Goal: Transaction & Acquisition: Book appointment/travel/reservation

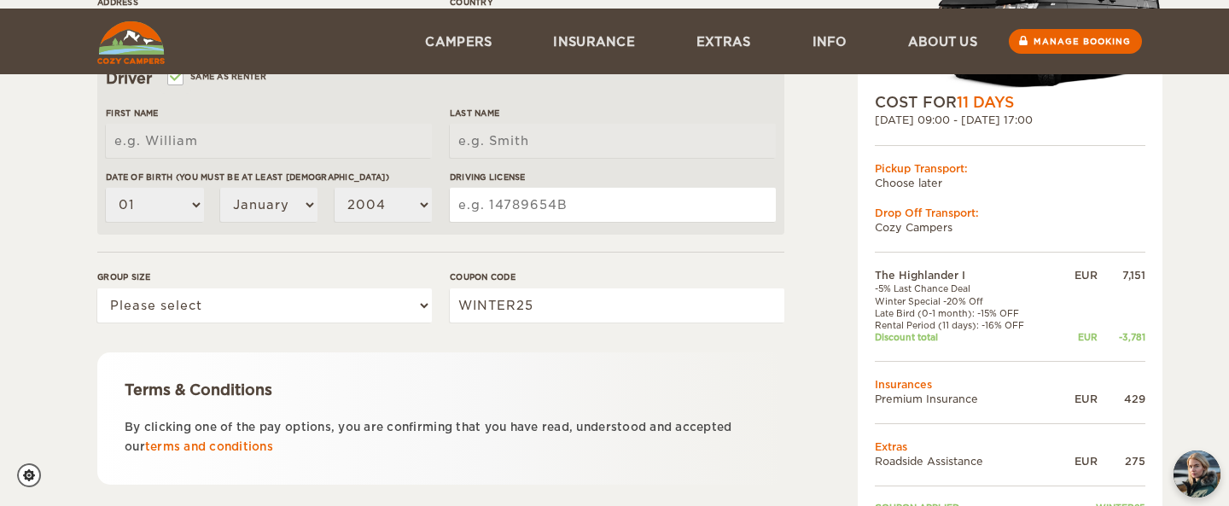
scroll to position [603, 0]
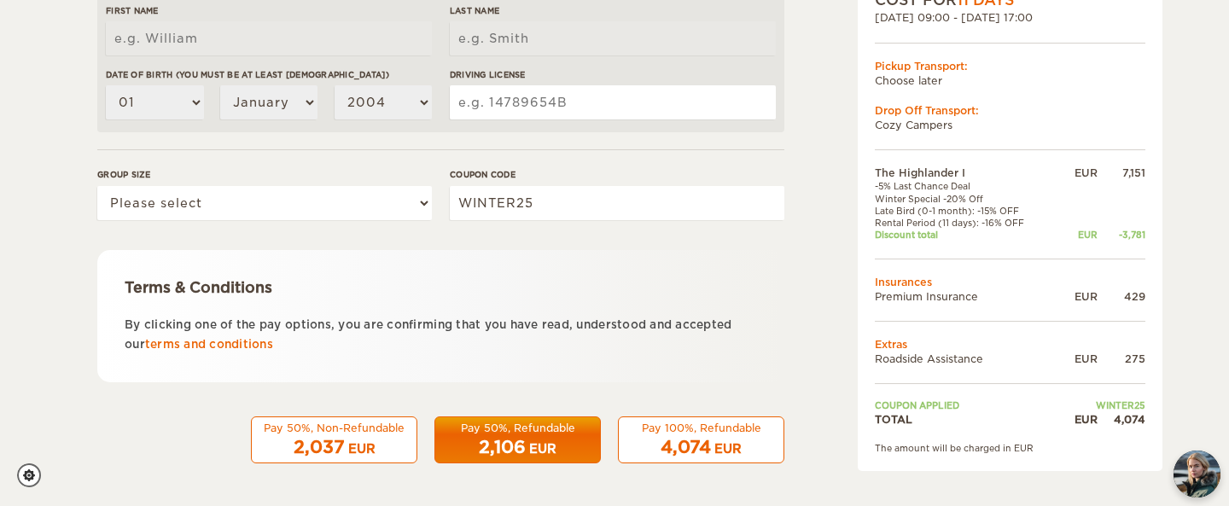
click at [699, 448] on span "4,074" at bounding box center [686, 447] width 50 height 20
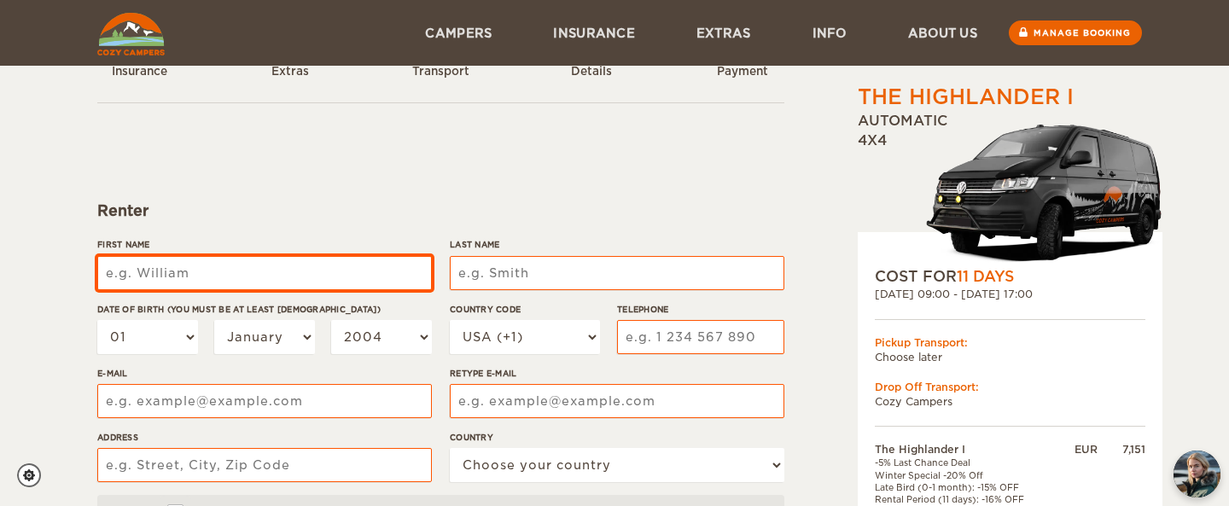
scroll to position [57, 0]
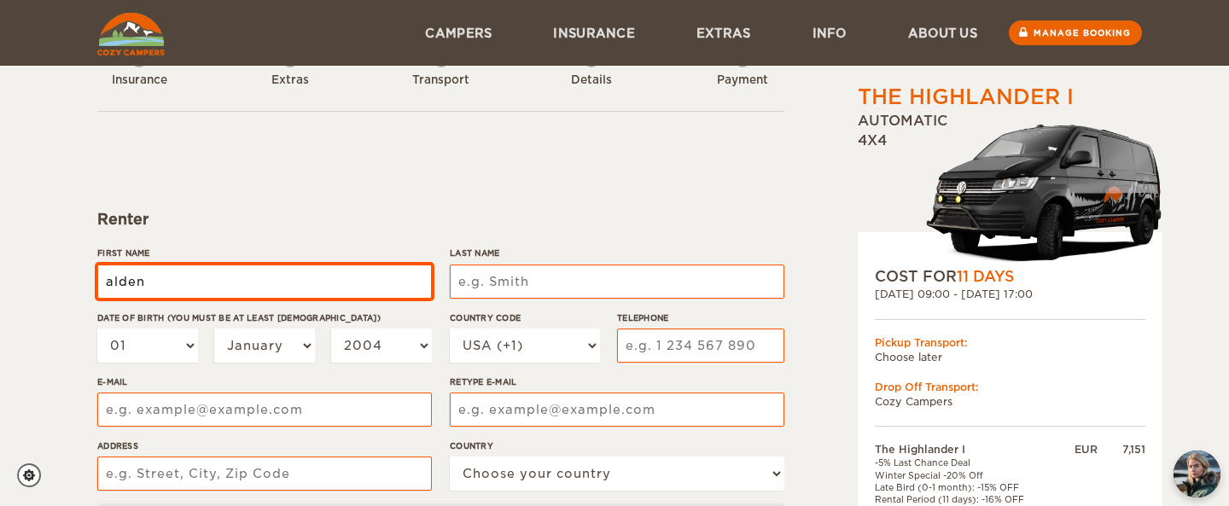
type input "alden"
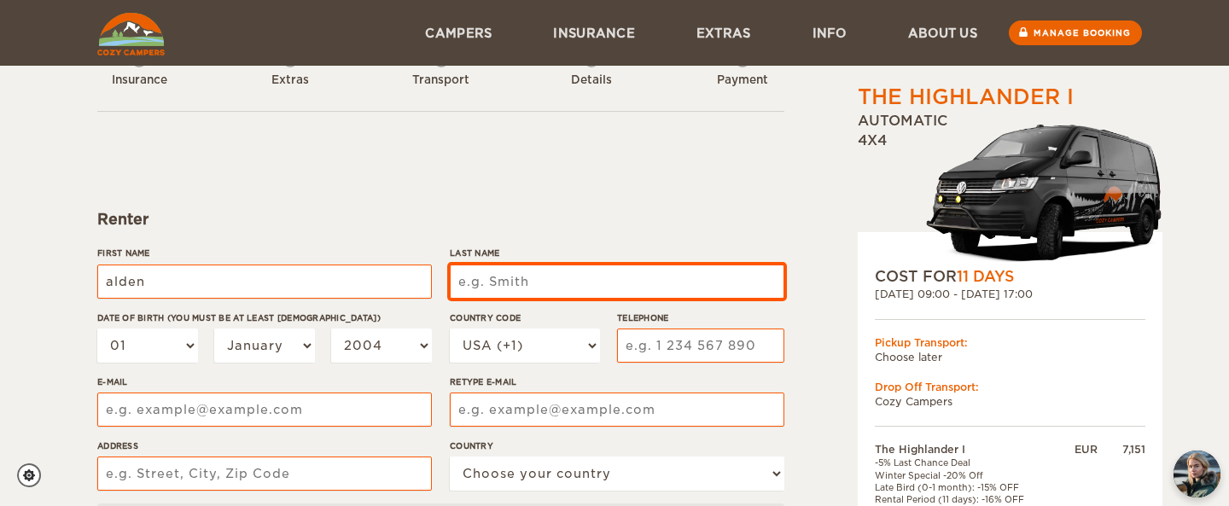
type input "alden"
click at [584, 271] on input "Last Name" at bounding box center [617, 282] width 335 height 34
type input "roy"
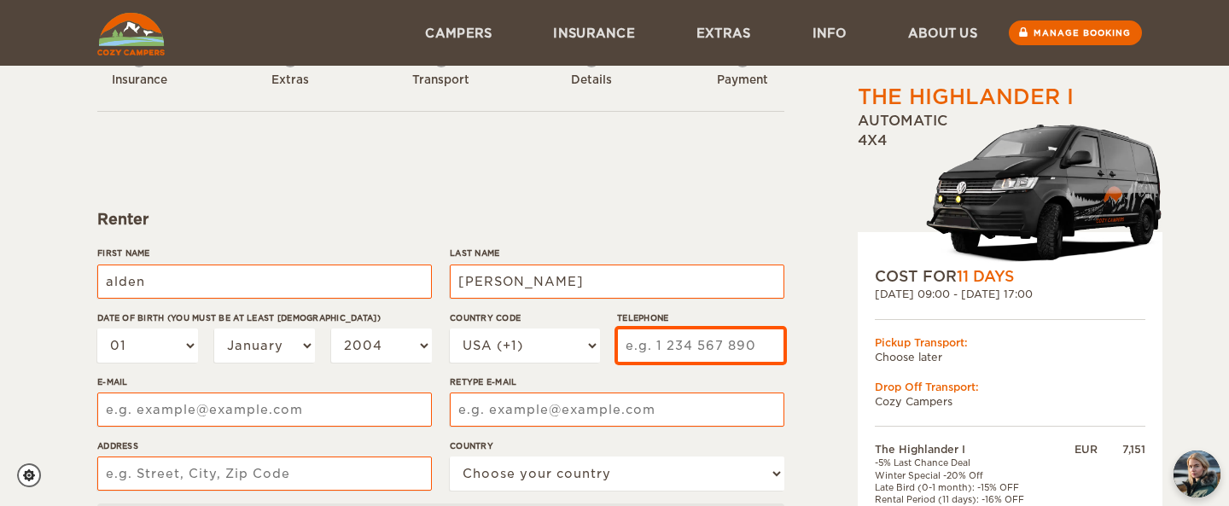
type input "roy"
click at [725, 352] on input "Telephone" at bounding box center [700, 346] width 167 height 34
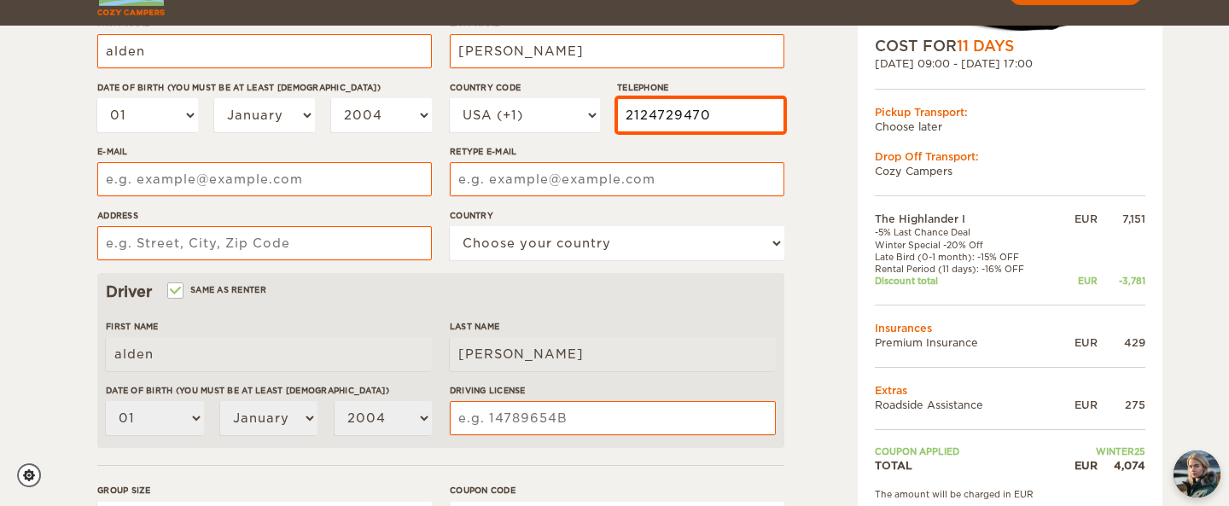
scroll to position [322, 0]
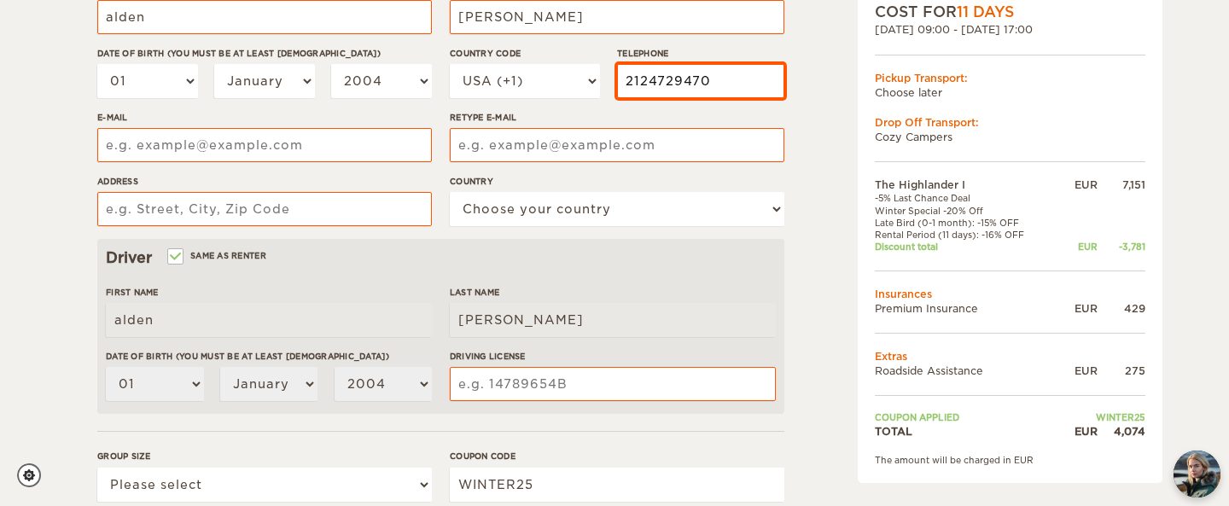
type input "2124729470"
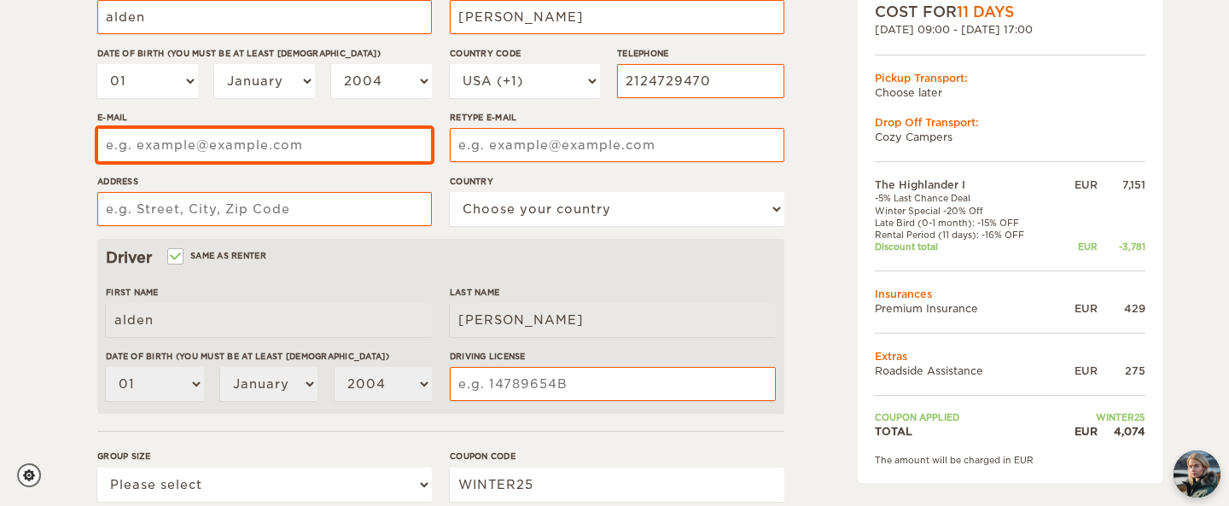
click at [273, 146] on input "E-mail" at bounding box center [264, 145] width 335 height 34
type input "alden@carpkingdom.com"
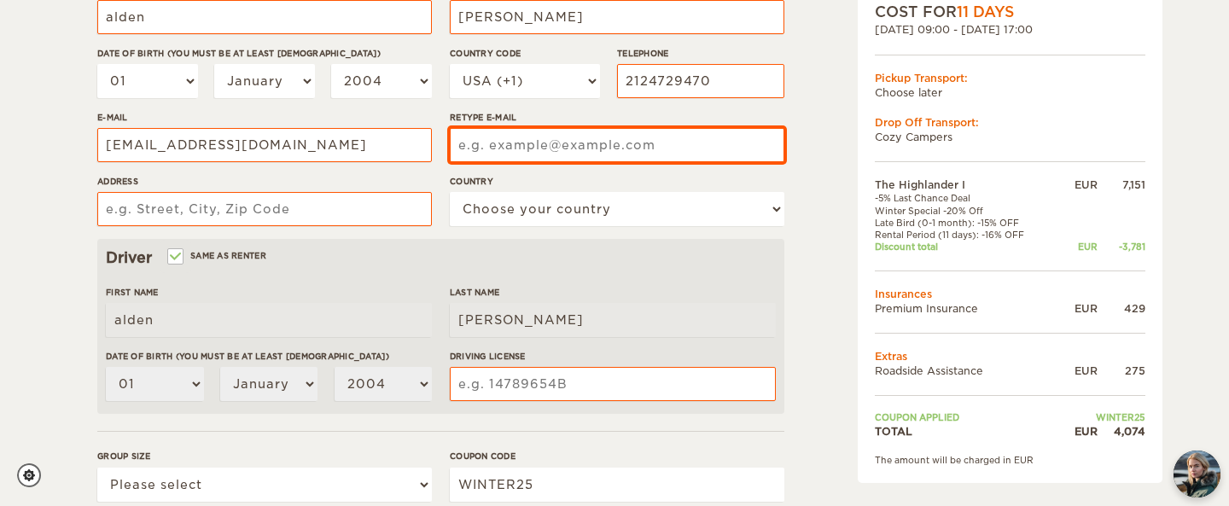
click at [575, 143] on input "Retype E-mail" at bounding box center [617, 145] width 335 height 34
type input "alden@carpkingdom.com"
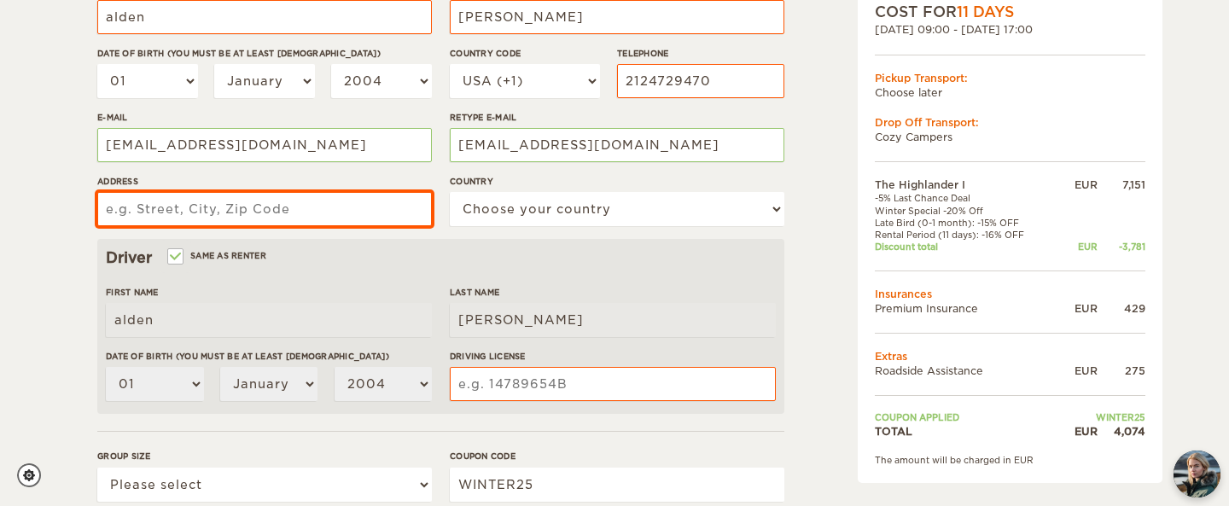
click at [220, 201] on input "Address" at bounding box center [264, 209] width 335 height 34
type input "90010"
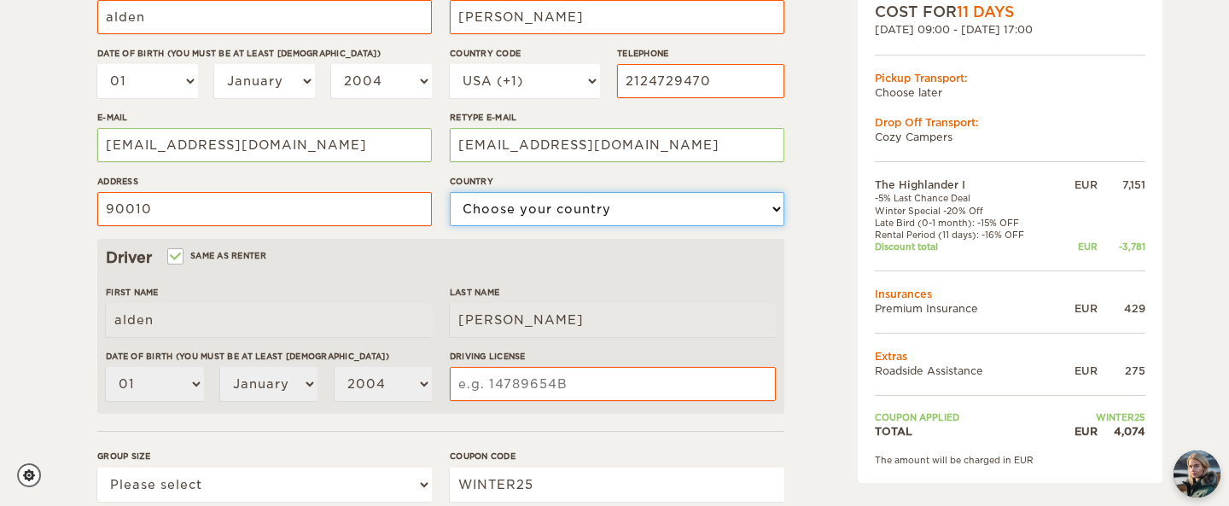
click at [503, 212] on select "Choose your country United States United Kingdom Germany Afghanistan Albania Al…" at bounding box center [617, 209] width 335 height 34
select select "222"
click at [450, 192] on select "Choose your country United States United Kingdom Germany Afghanistan Albania Al…" at bounding box center [617, 209] width 335 height 34
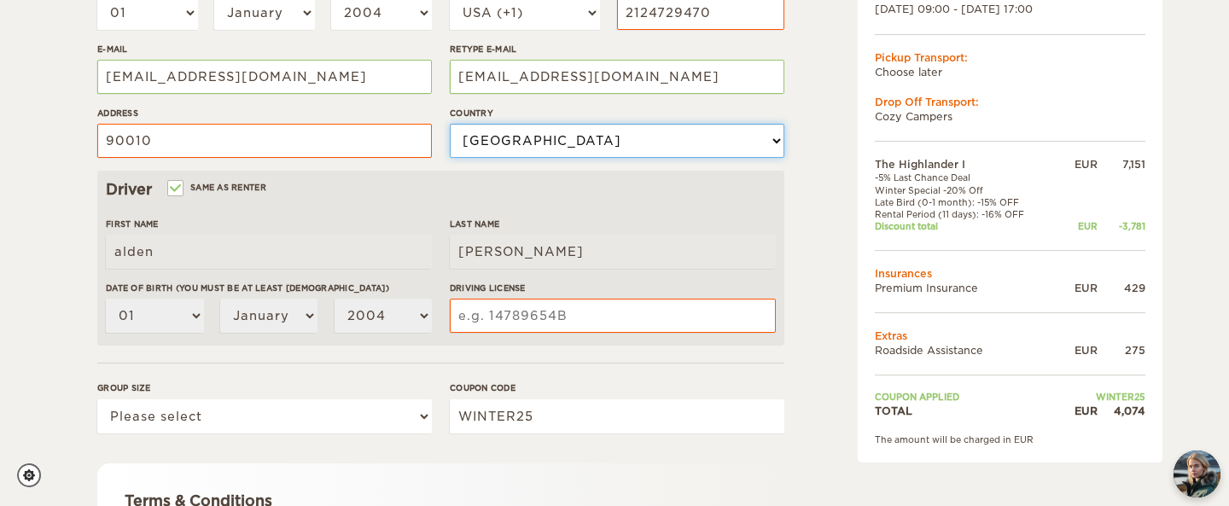
scroll to position [399, 0]
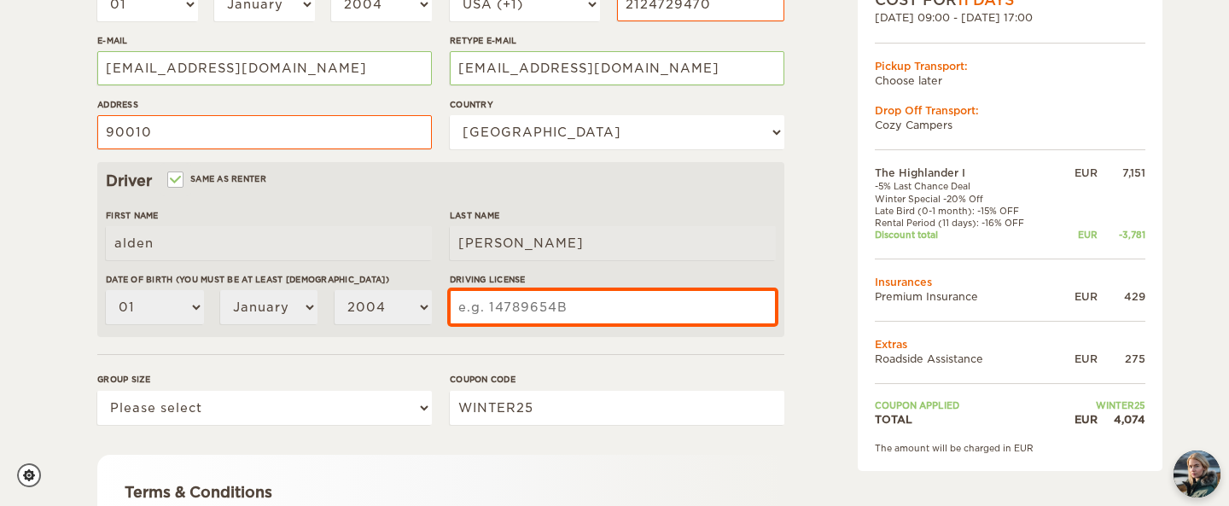
click at [504, 308] on input "Driving License" at bounding box center [613, 307] width 326 height 34
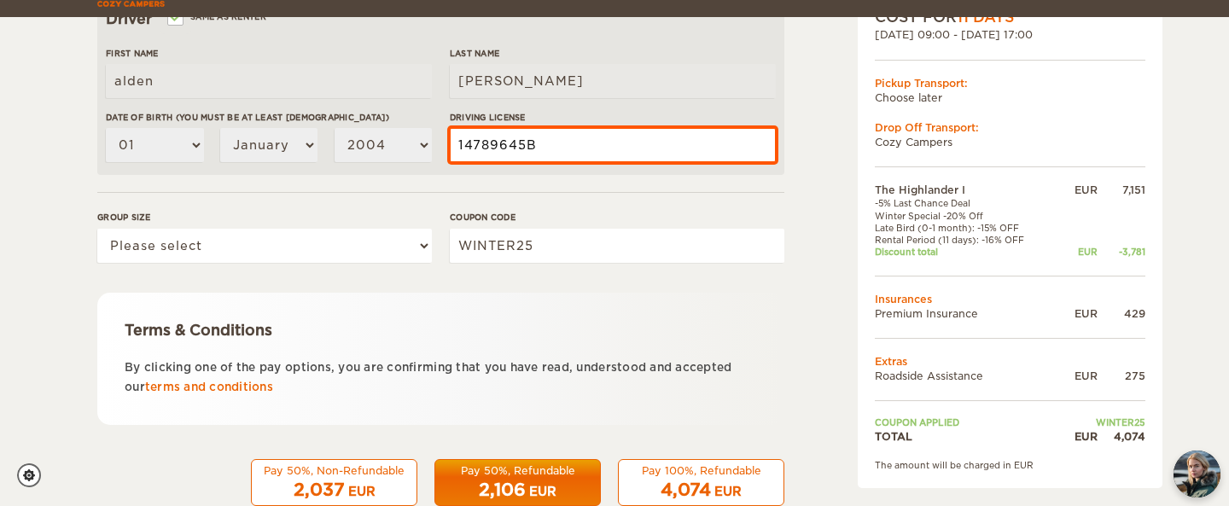
scroll to position [578, 0]
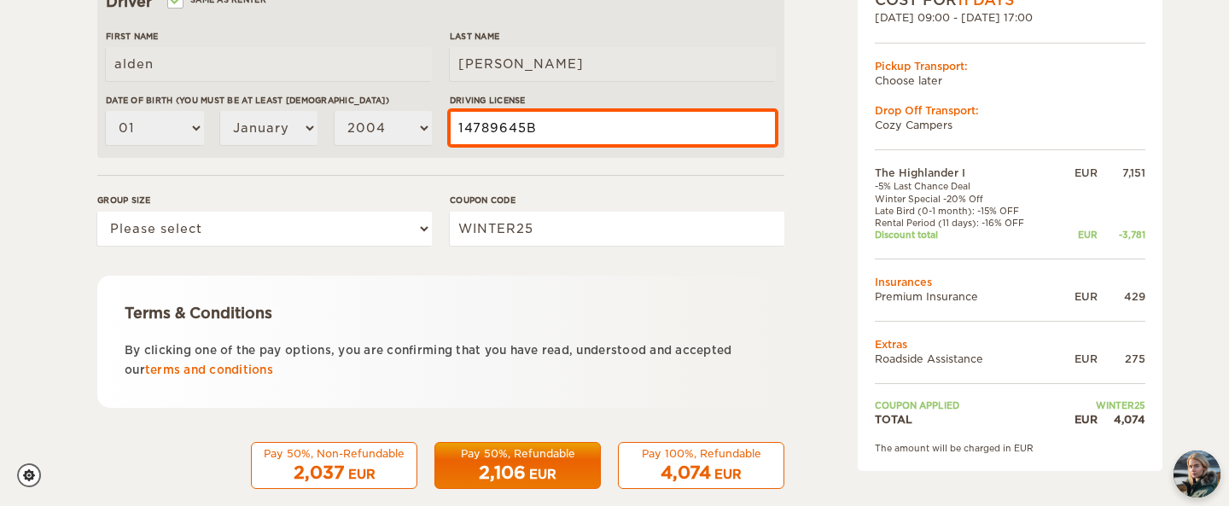
type input "14789645B"
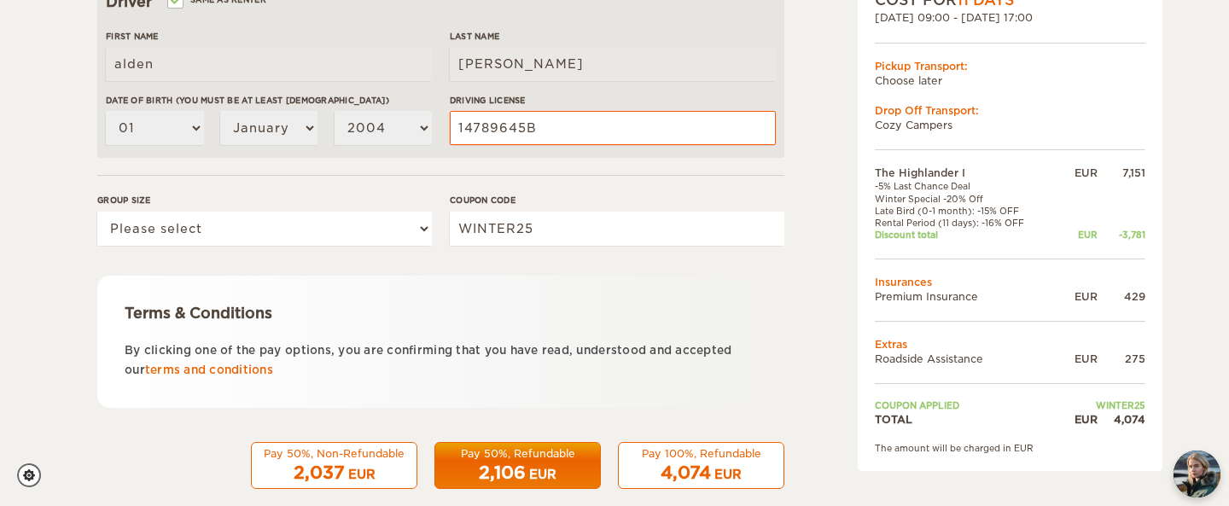
click at [656, 457] on div "Pay 100%, Refundable" at bounding box center [701, 453] width 144 height 15
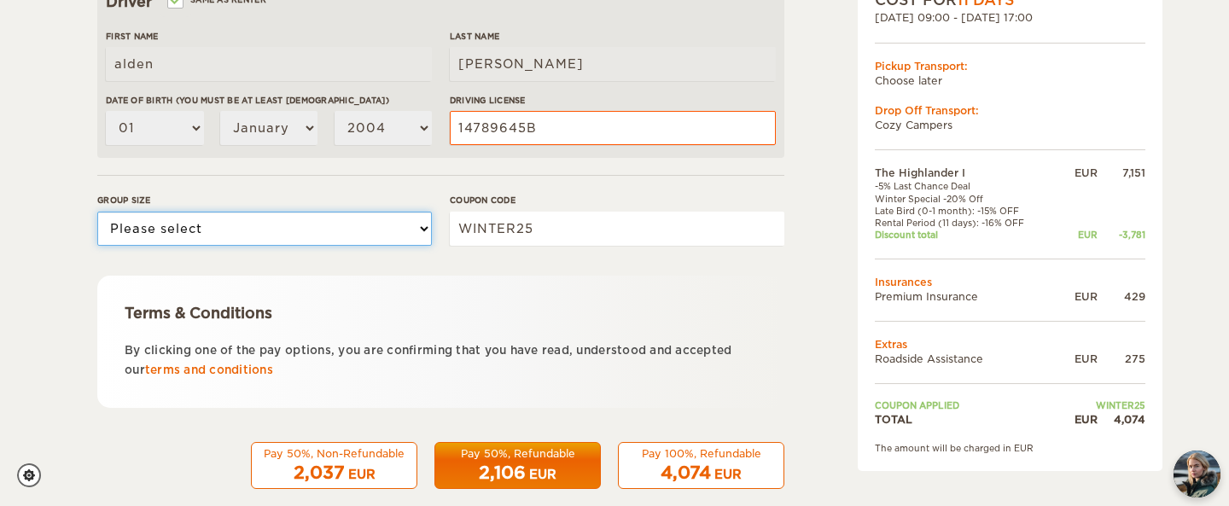
click at [222, 220] on select "Please select 1 2" at bounding box center [264, 229] width 335 height 34
select select "2"
click at [97, 212] on select "Please select 1 2" at bounding box center [264, 229] width 335 height 34
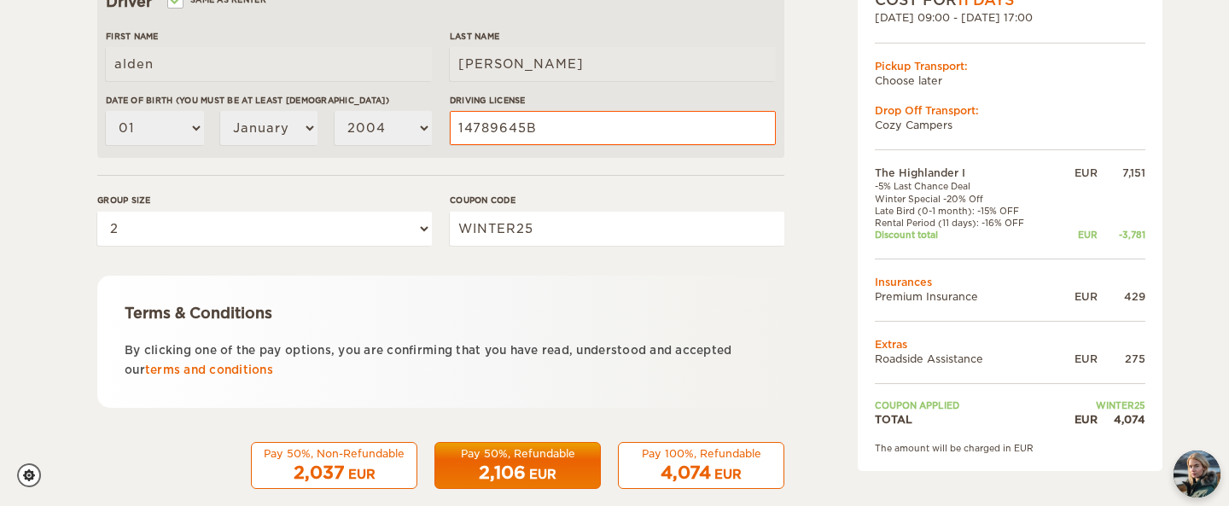
click at [709, 448] on div "Pay 100%, Refundable" at bounding box center [701, 453] width 144 height 15
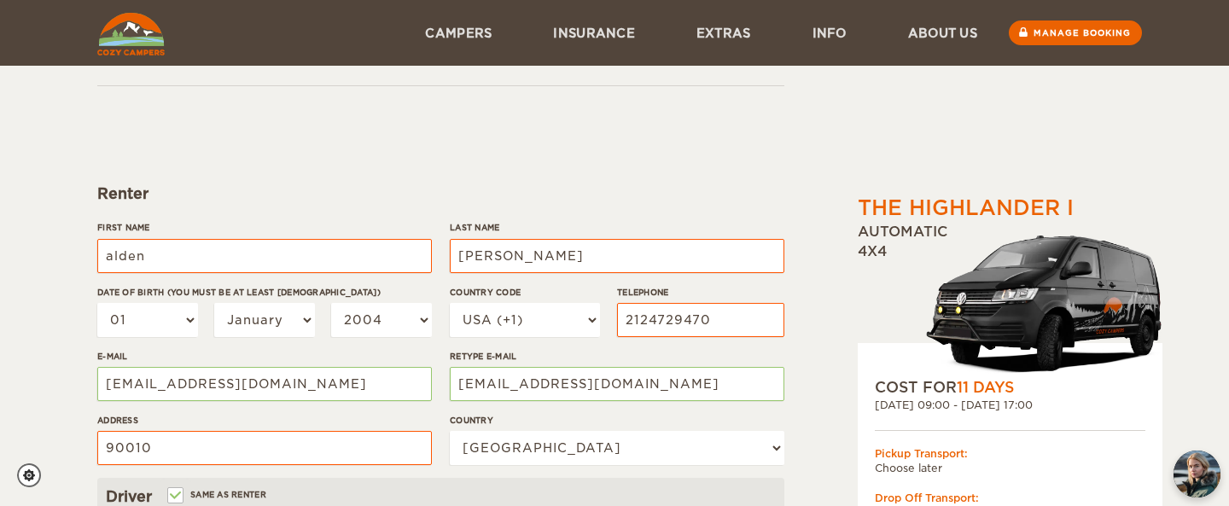
scroll to position [0, 0]
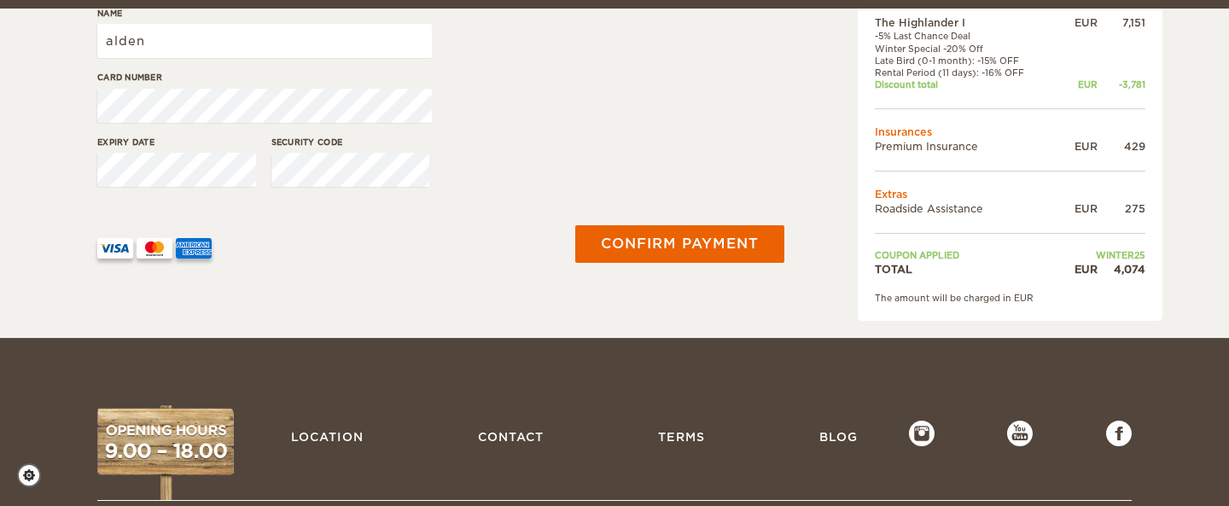
scroll to position [435, 0]
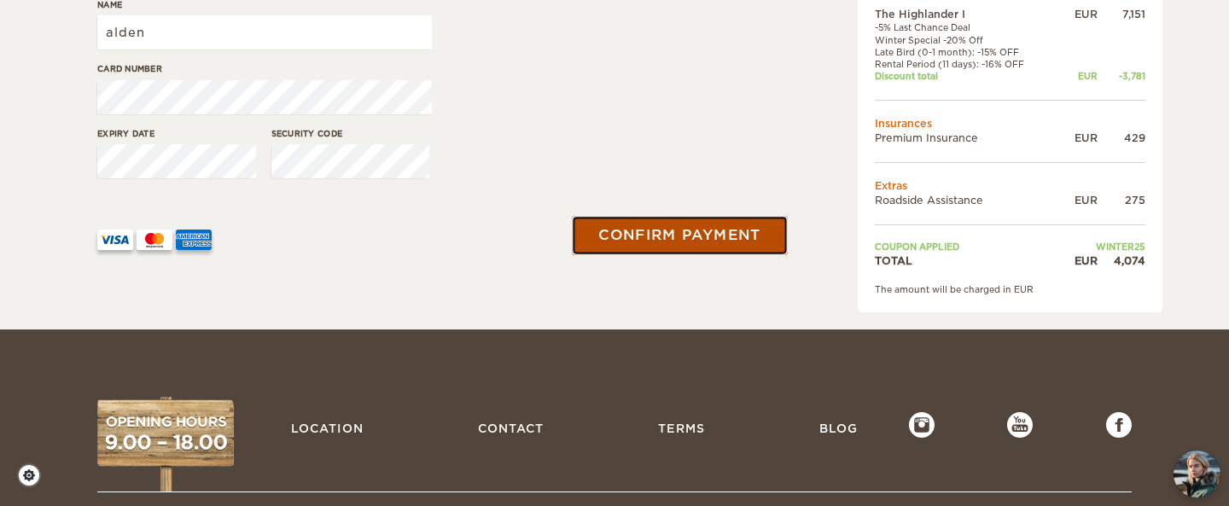
click at [639, 233] on button "Confirm payment" at bounding box center [679, 235] width 215 height 38
